Goal: Transaction & Acquisition: Purchase product/service

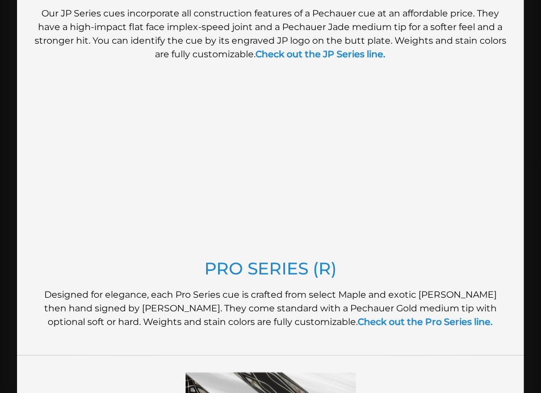
scroll to position [1229, 0]
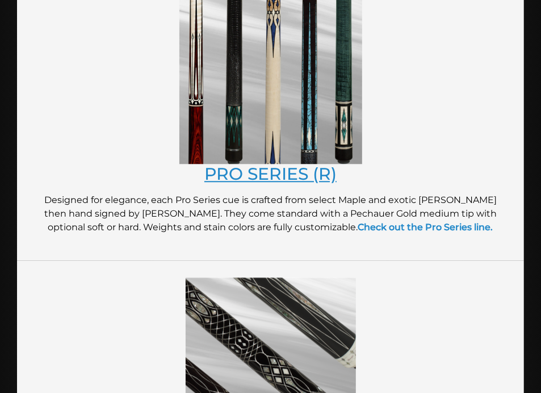
click at [259, 173] on link "PRO SERIES (R)" at bounding box center [270, 173] width 132 height 20
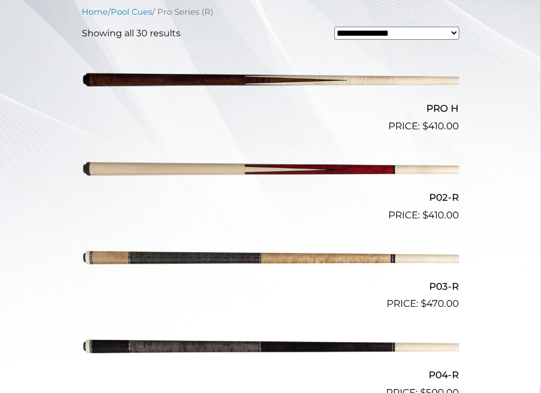
scroll to position [568, 0]
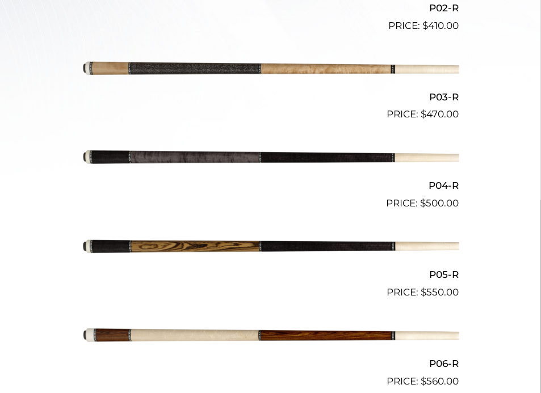
click at [335, 163] on img at bounding box center [270, 158] width 377 height 62
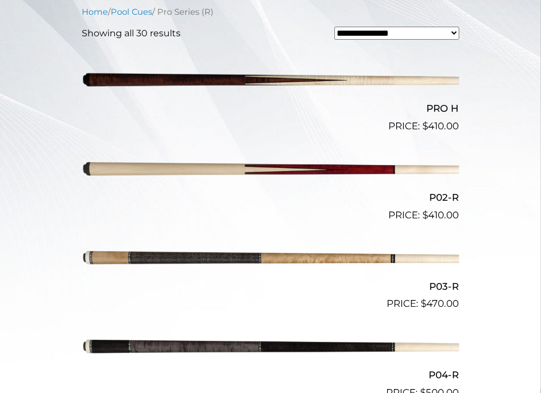
scroll to position [284, 0]
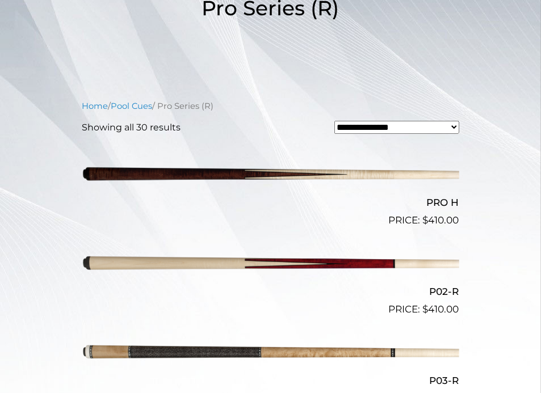
click at [301, 250] on img at bounding box center [270, 264] width 377 height 62
click at [304, 263] on img at bounding box center [270, 264] width 377 height 62
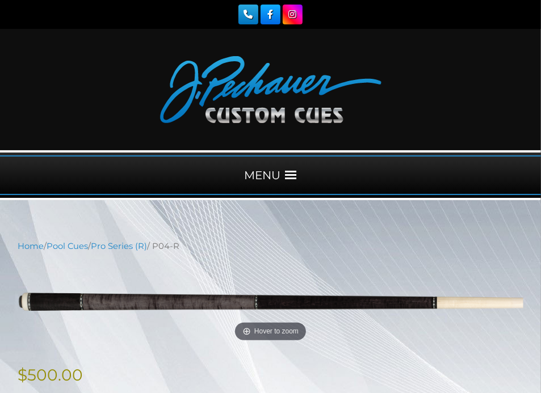
scroll to position [189, 0]
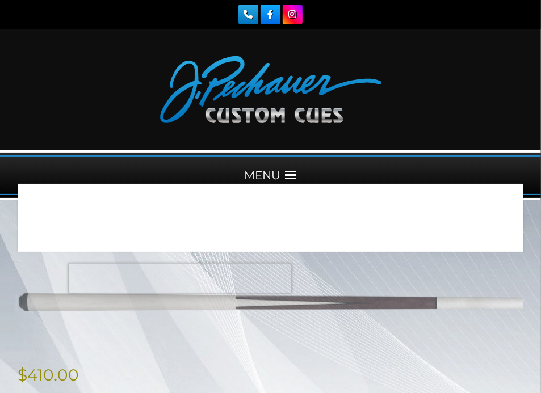
scroll to position [189, 0]
